Goal: Task Accomplishment & Management: Use online tool/utility

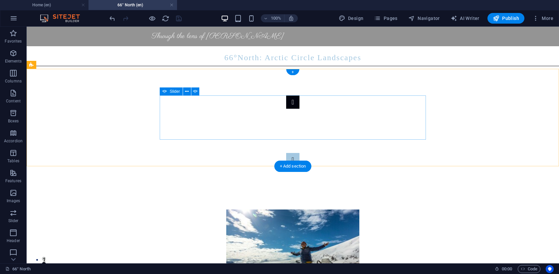
click at [286, 109] on button "Content Slider" at bounding box center [292, 101] width 13 height 13
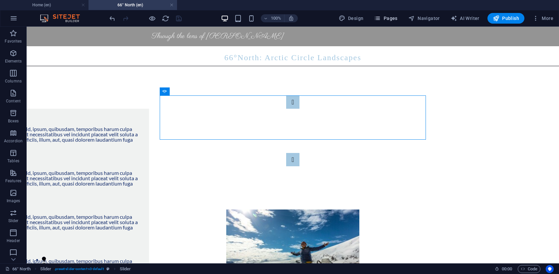
click at [389, 15] on span "Pages" at bounding box center [385, 18] width 23 height 7
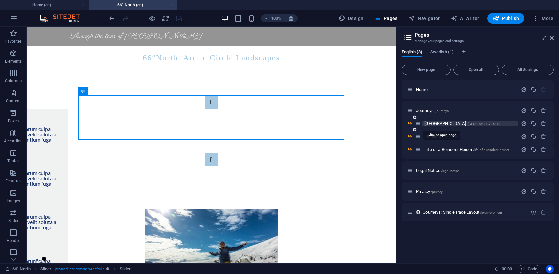
click at [434, 125] on span "[GEOGRAPHIC_DATA] /[GEOGRAPHIC_DATA]" at bounding box center [462, 123] width 77 height 5
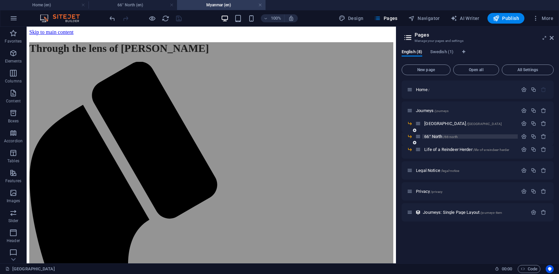
click at [435, 137] on span "66° North /66-north" at bounding box center [441, 136] width 34 height 5
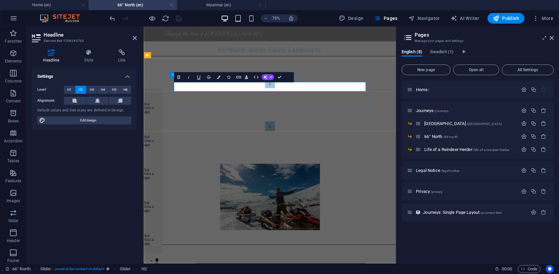
click at [163, 158] on h2 "Slide 1" at bounding box center [40, 164] width 245 height 12
